Goal: Information Seeking & Learning: Find specific page/section

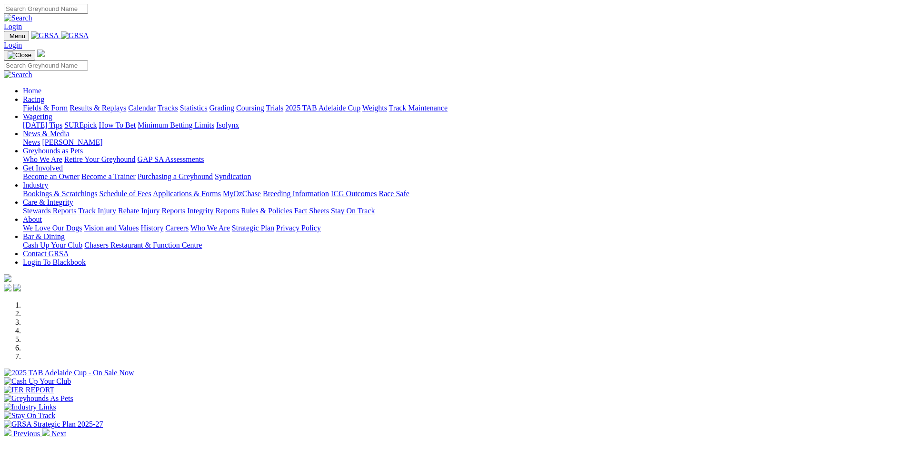
click at [50, 428] on img at bounding box center [46, 432] width 8 height 8
click at [11, 428] on img at bounding box center [8, 432] width 8 height 8
click at [499, 386] on div at bounding box center [453, 386] width 899 height 0
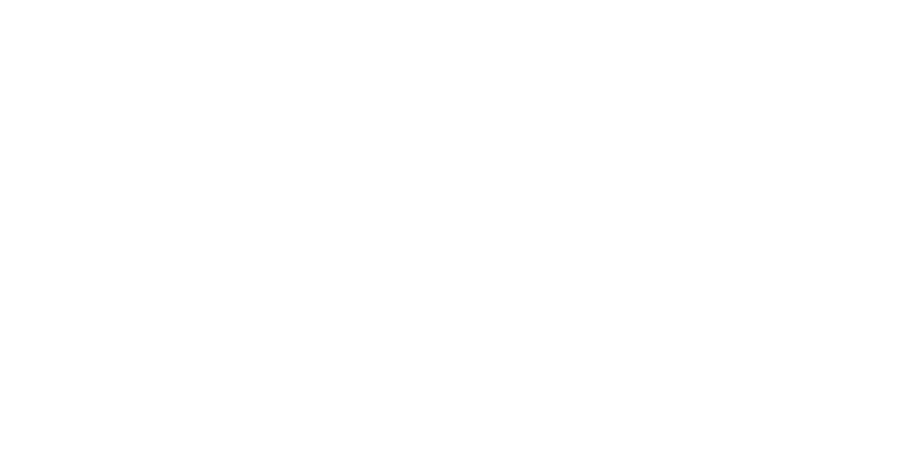
scroll to position [754, 0]
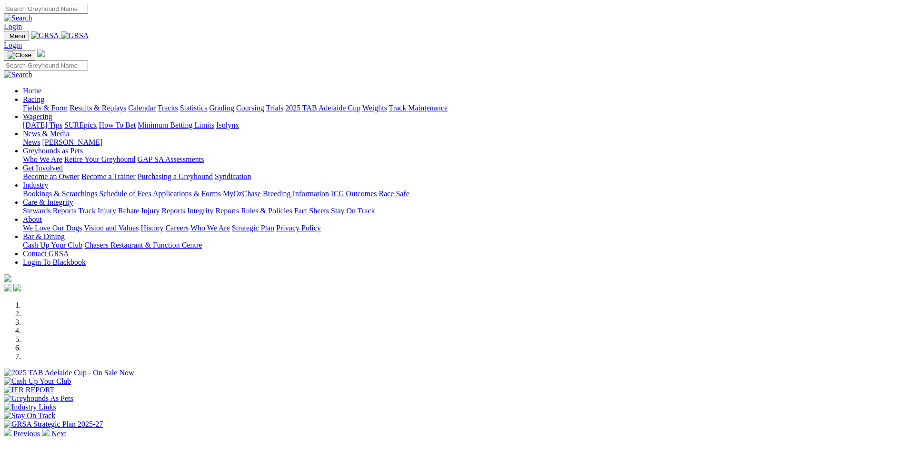
click at [401, 327] on li at bounding box center [463, 322] width 880 height 9
click at [456, 328] on li at bounding box center [463, 331] width 880 height 9
click at [505, 335] on li at bounding box center [463, 339] width 880 height 9
click at [558, 344] on li at bounding box center [463, 348] width 880 height 9
click at [599, 352] on li at bounding box center [463, 356] width 880 height 9
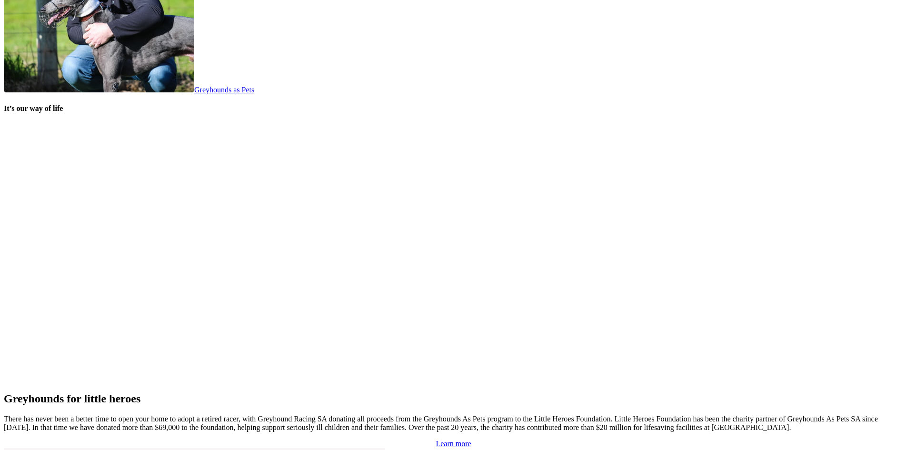
scroll to position [1900, 0]
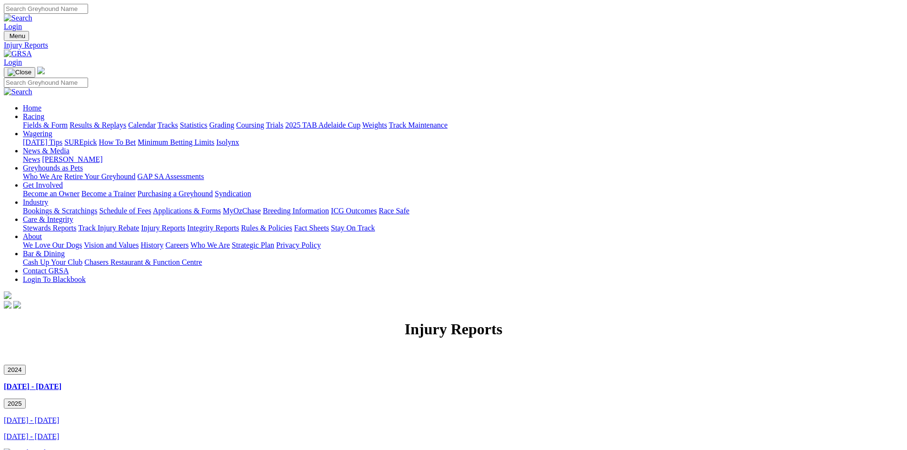
click at [59, 432] on link "[DATE] - [DATE]" at bounding box center [31, 436] width 55 height 8
